Goal: Find specific page/section: Find specific page/section

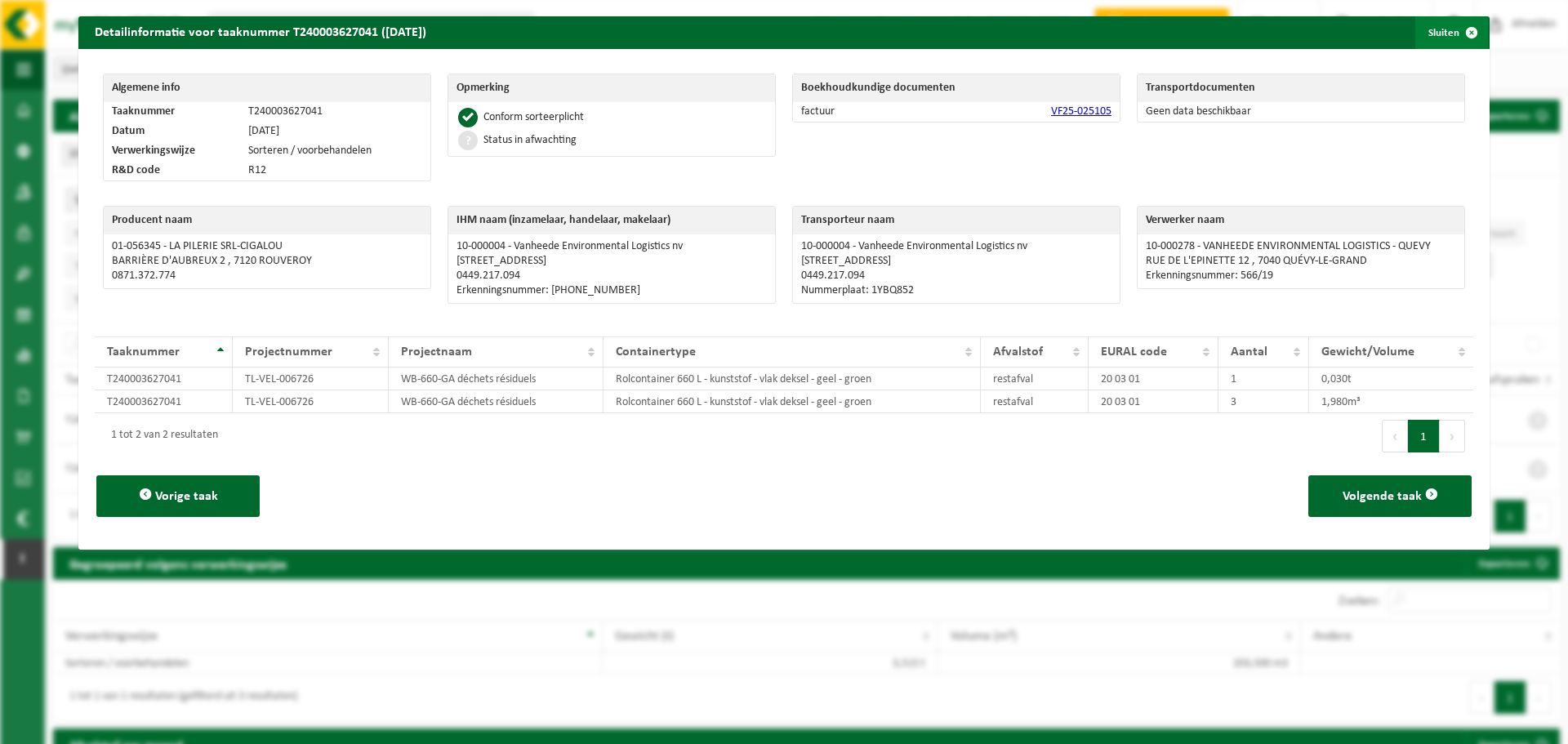
click at [1420, 47] on button "Sluiten" at bounding box center [1452, 32] width 72 height 32
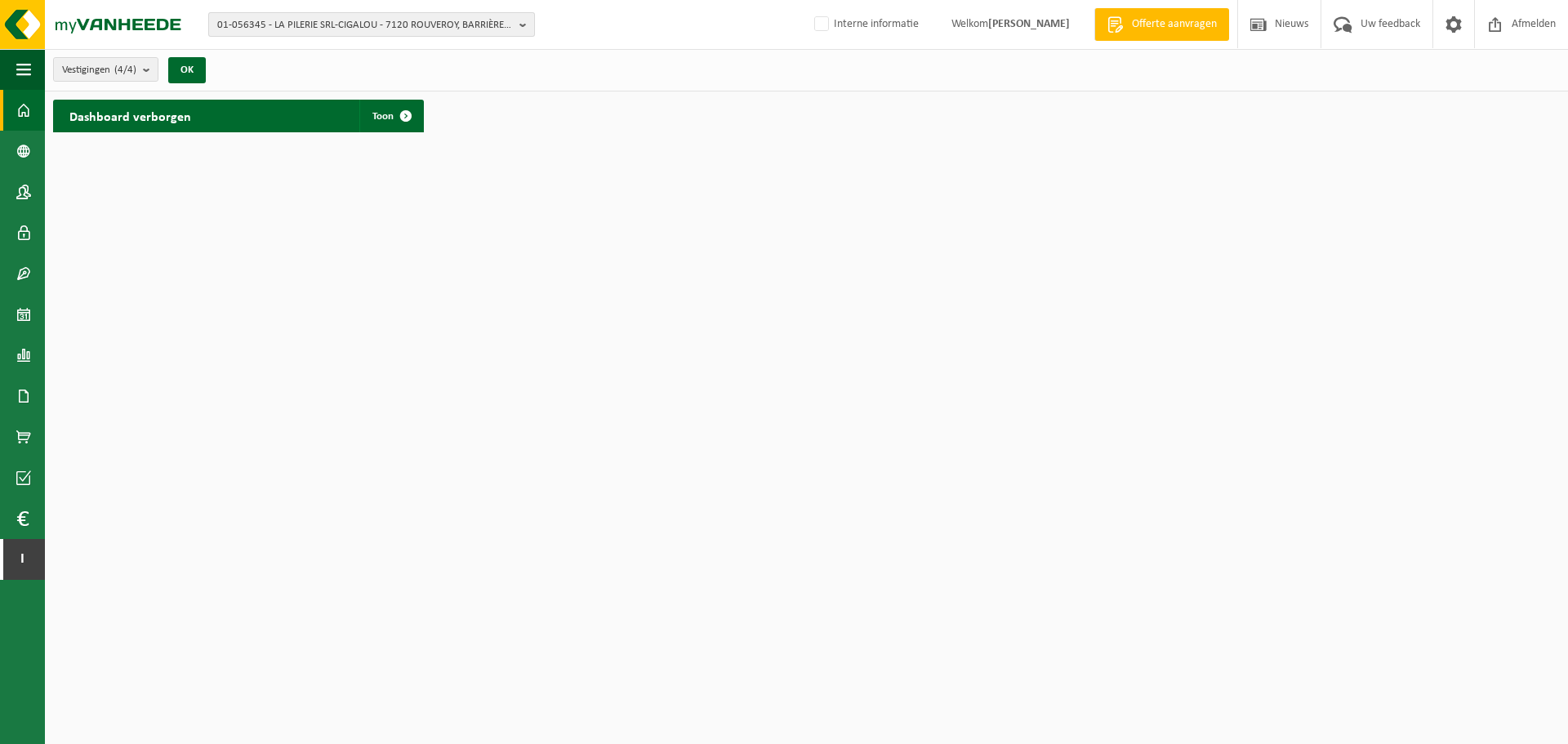
click at [356, 20] on span "01-056345 - LA PILERIE SRL-CIGALOU - 7120 ROUVEROY, BARRIÈRE D'AUBREUX 2" at bounding box center [364, 26] width 296 height 25
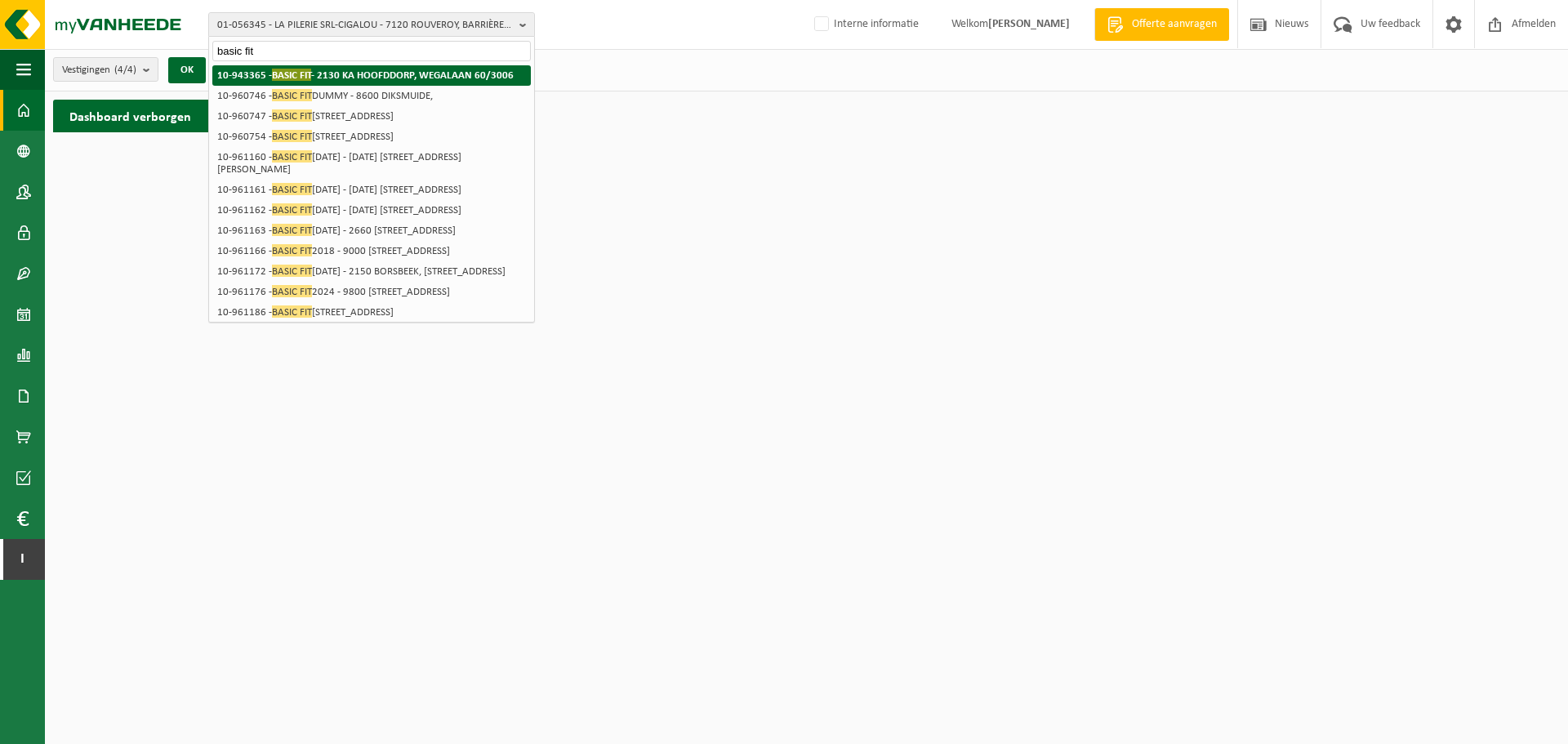
type input "basic fit"
click at [354, 71] on strong "10-943365 - BASIC FIT - 2130 KA HOOFDDORP, WEGALAAN 60/3006" at bounding box center [365, 74] width 297 height 12
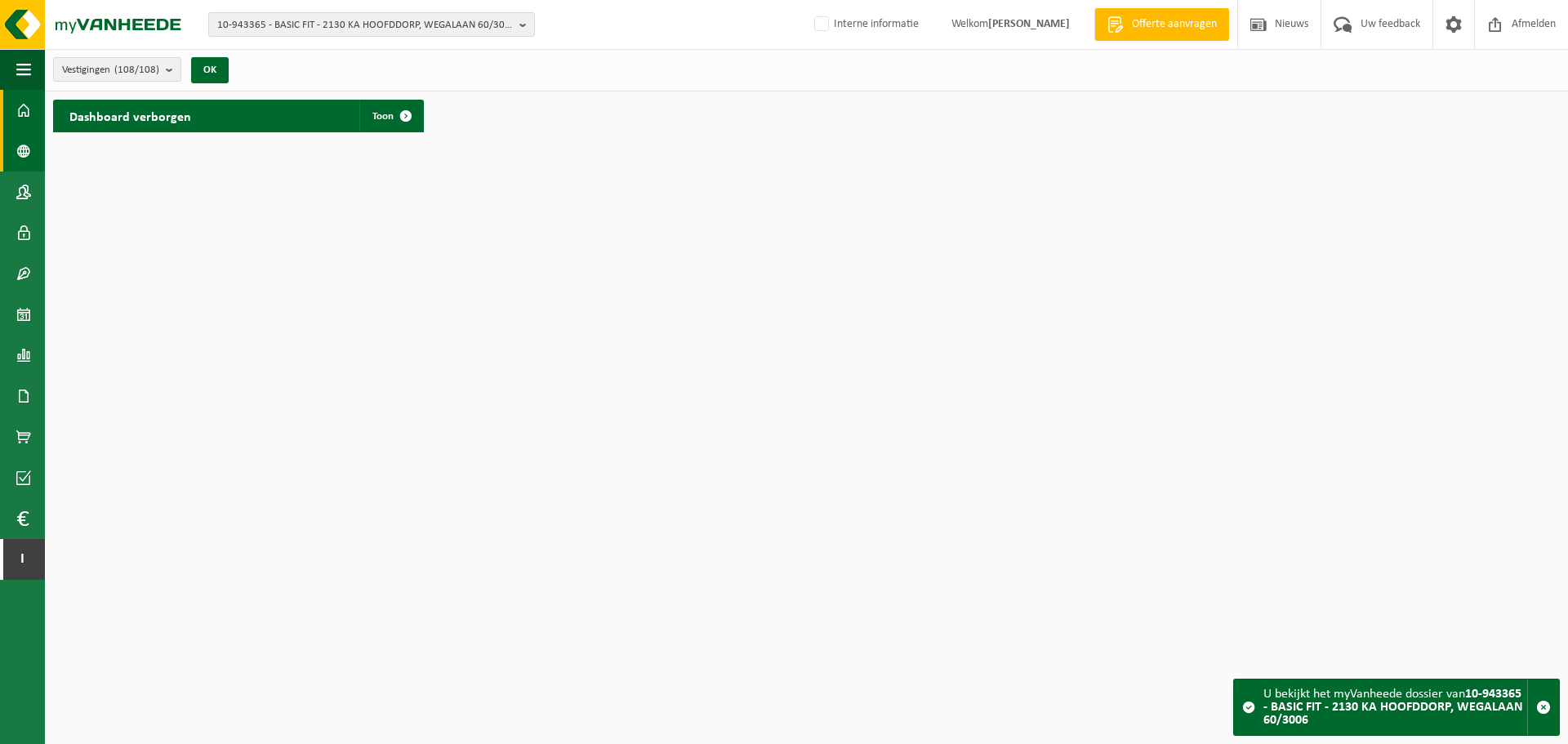
click at [26, 157] on span at bounding box center [23, 150] width 14 height 41
